Goal: Navigation & Orientation: Find specific page/section

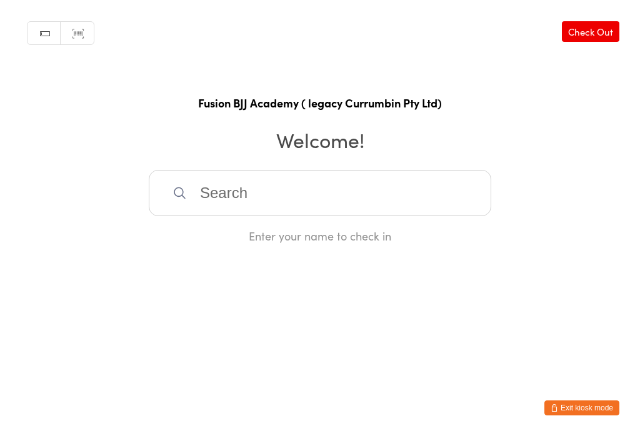
click at [593, 404] on button "Exit kiosk mode" at bounding box center [581, 407] width 75 height 15
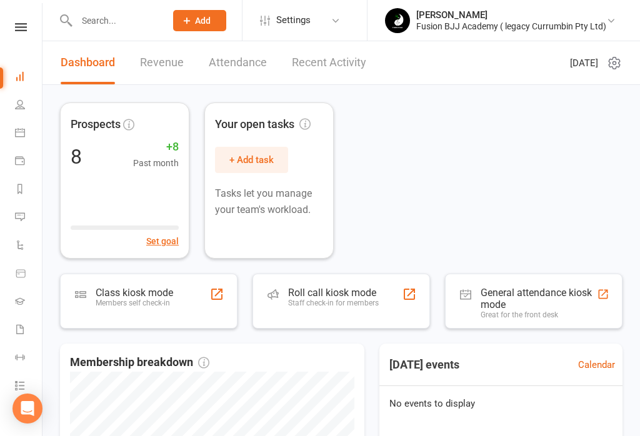
click at [6, 109] on li "People" at bounding box center [21, 106] width 42 height 28
click at [16, 106] on icon at bounding box center [20, 104] width 10 height 10
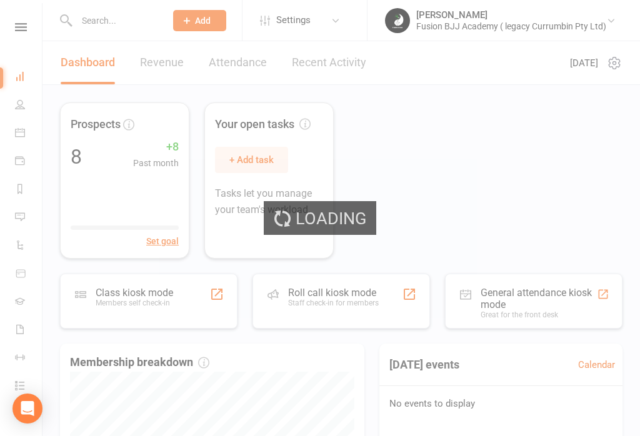
select select "50"
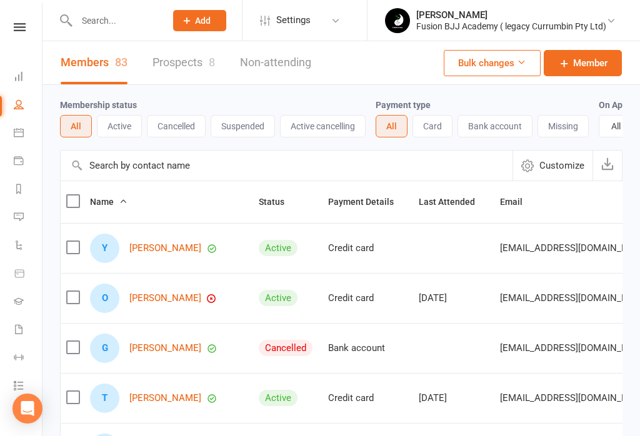
scroll to position [0, 1]
click at [25, 77] on link "Dashboard" at bounding box center [28, 78] width 28 height 28
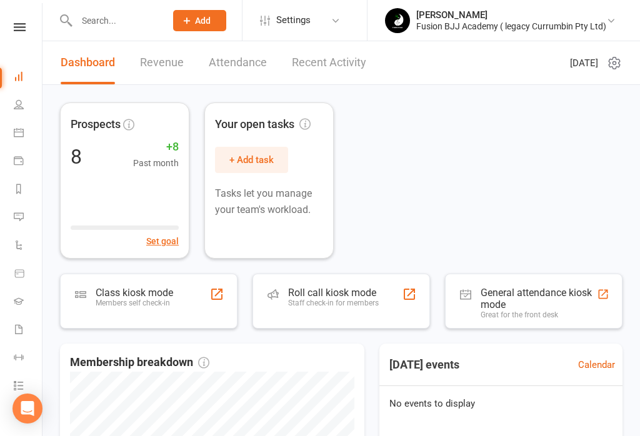
click at [161, 64] on link "Revenue" at bounding box center [162, 62] width 44 height 43
